Goal: Task Accomplishment & Management: Manage account settings

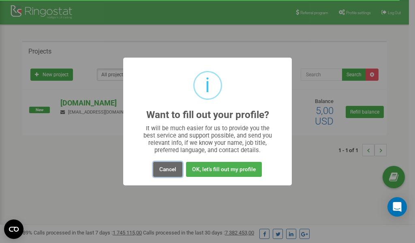
click at [167, 171] on button "Cancel" at bounding box center [167, 169] width 29 height 15
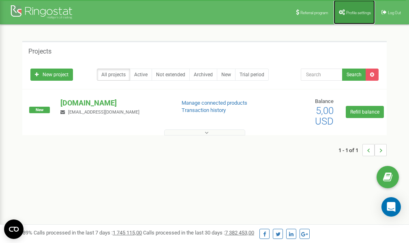
click at [356, 9] on link "Profile settings" at bounding box center [354, 12] width 41 height 24
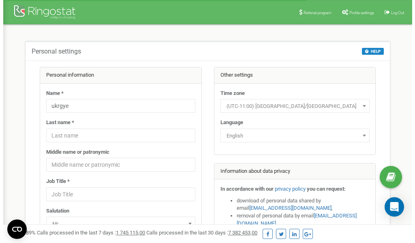
scroll to position [41, 0]
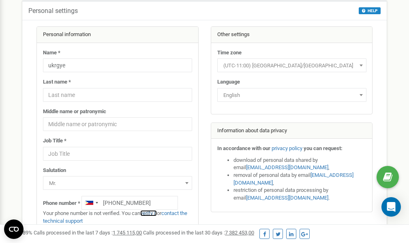
click at [150, 213] on link "verify it" at bounding box center [148, 213] width 17 height 6
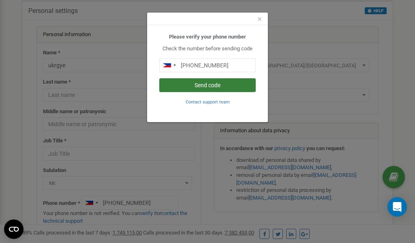
click at [217, 86] on button "Send code" at bounding box center [207, 85] width 97 height 14
